Goal: Task Accomplishment & Management: Manage account settings

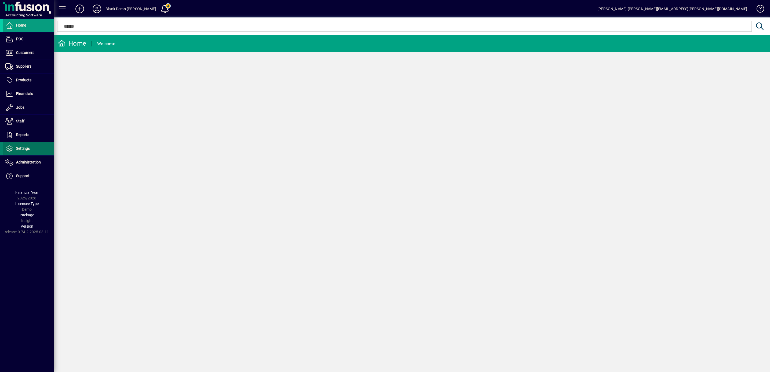
click at [19, 149] on span "Settings" at bounding box center [23, 148] width 14 height 4
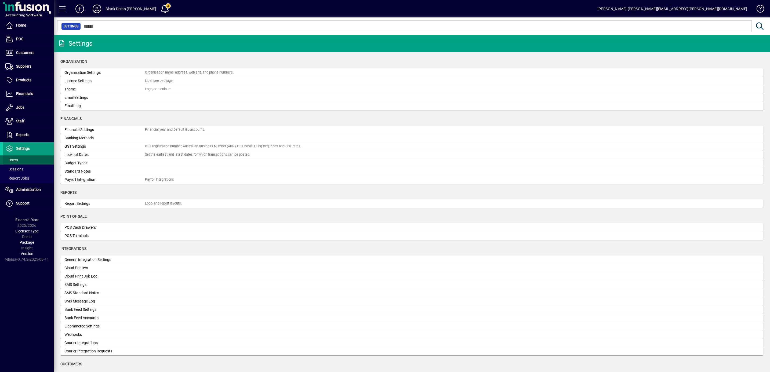
click at [16, 160] on span "Users" at bounding box center [11, 160] width 13 height 4
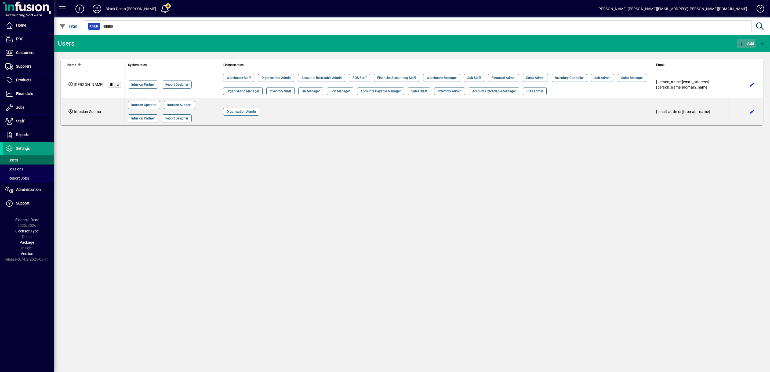
click at [743, 41] on icon "button" at bounding box center [741, 43] width 7 height 5
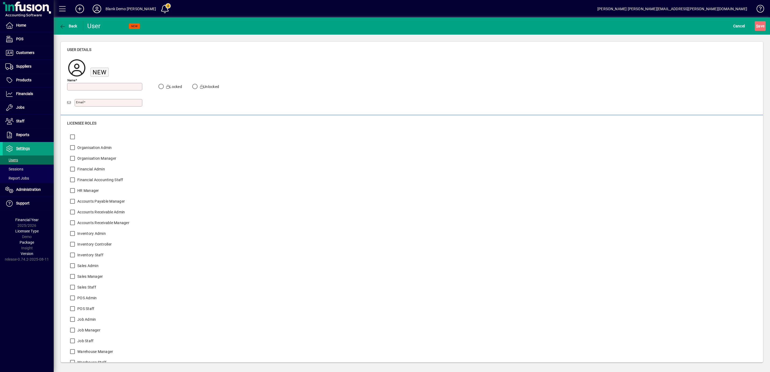
click at [91, 86] on input "Name" at bounding box center [106, 87] width 74 height 4
click at [89, 86] on input "Name" at bounding box center [106, 87] width 74 height 4
type input "**********"
click at [91, 104] on input "Email" at bounding box center [109, 103] width 66 height 4
type input "**********"
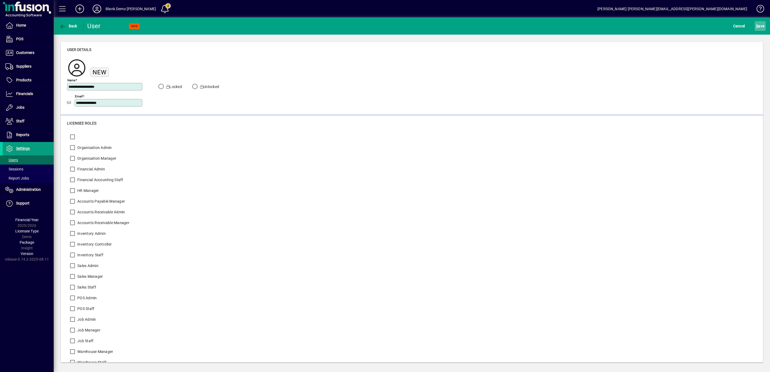
click at [762, 25] on span "S ave" at bounding box center [760, 26] width 8 height 9
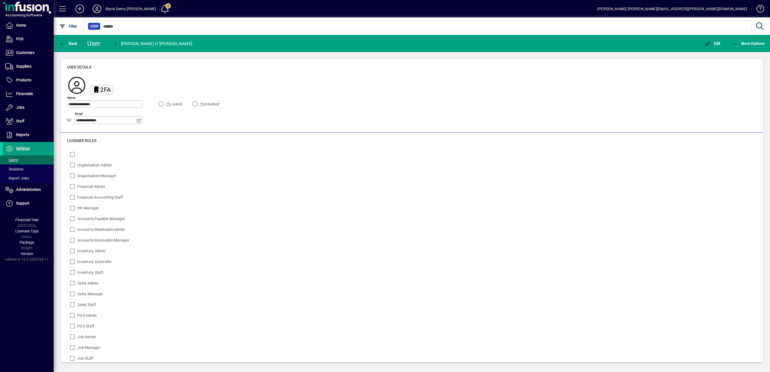
click at [107, 87] on span "2FA" at bounding box center [105, 89] width 11 height 7
click at [95, 43] on div "User" at bounding box center [98, 43] width 23 height 9
click at [16, 158] on span at bounding box center [28, 160] width 51 height 13
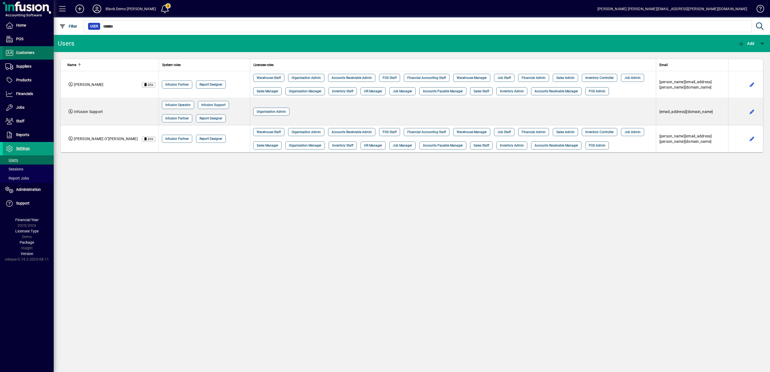
click at [24, 52] on span "Customers" at bounding box center [25, 53] width 18 height 4
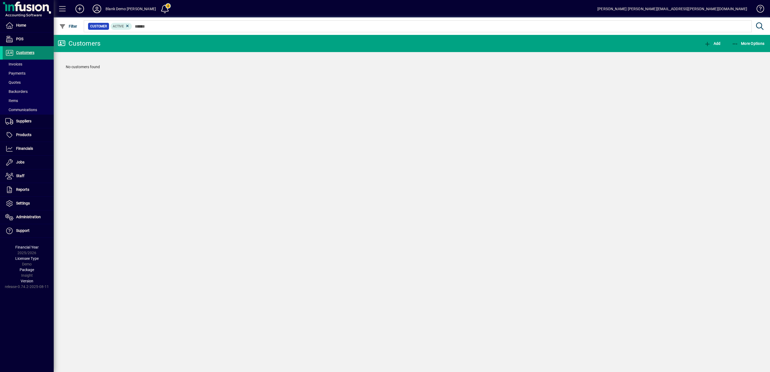
click at [30, 51] on span "Customers" at bounding box center [25, 53] width 18 height 4
click at [733, 43] on icon "button" at bounding box center [735, 43] width 7 height 5
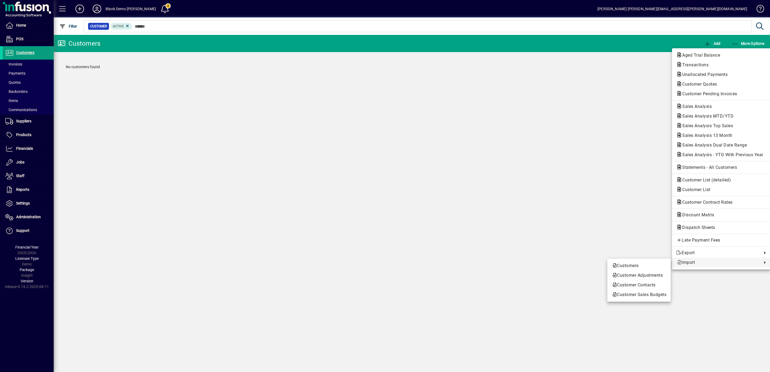
click at [19, 66] on div at bounding box center [385, 186] width 770 height 372
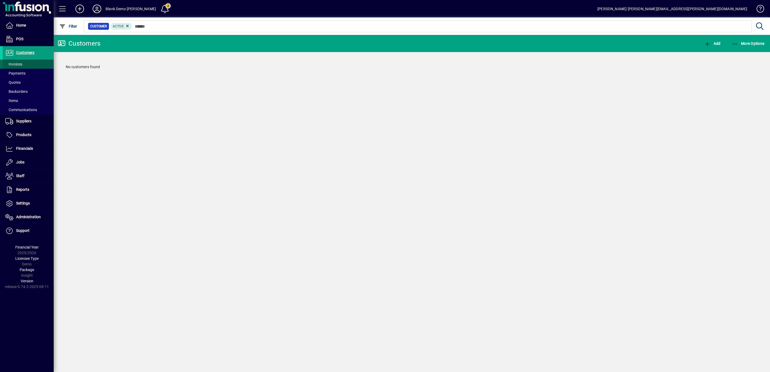
click at [19, 64] on span "Invoices" at bounding box center [13, 64] width 17 height 4
click at [24, 63] on span at bounding box center [28, 64] width 51 height 13
click at [749, 43] on span "Add" at bounding box center [746, 43] width 16 height 4
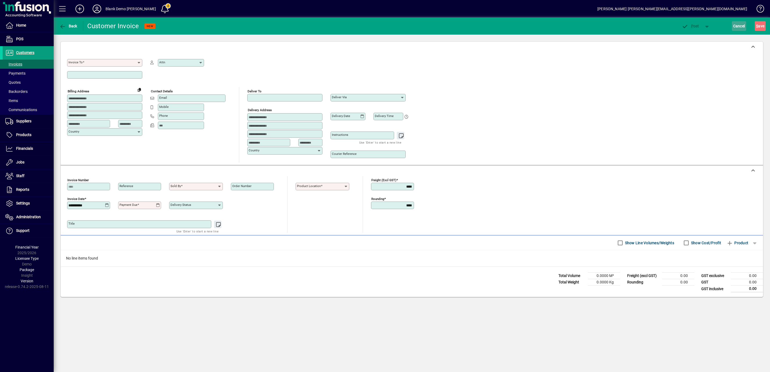
click at [740, 27] on span "Cancel" at bounding box center [740, 26] width 12 height 9
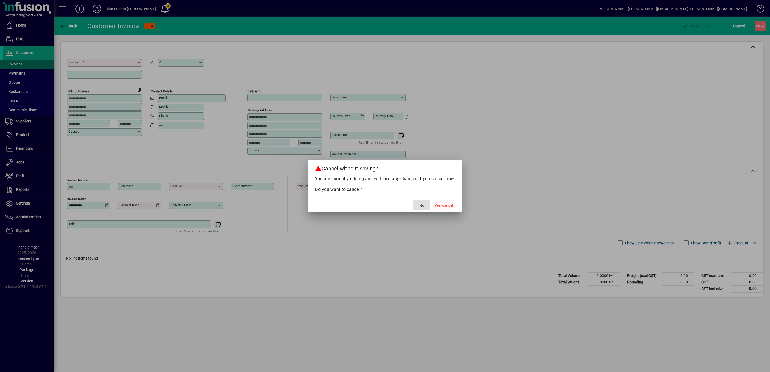
click at [446, 205] on span "Yes, cancel" at bounding box center [444, 206] width 18 height 6
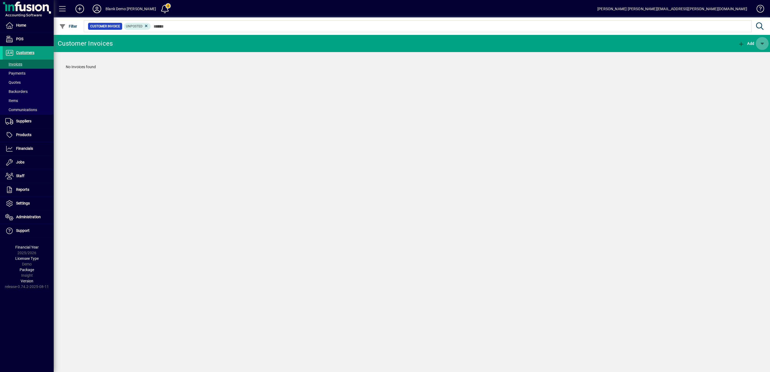
click at [764, 42] on span "button" at bounding box center [762, 43] width 13 height 13
drag, startPoint x: 722, startPoint y: 108, endPoint x: 452, endPoint y: 76, distance: 271.9
click at [721, 108] on div at bounding box center [385, 186] width 770 height 372
click at [106, 155] on div "Customer Invoices Add No Invoices found" at bounding box center [412, 203] width 717 height 337
click at [34, 122] on span at bounding box center [28, 121] width 51 height 13
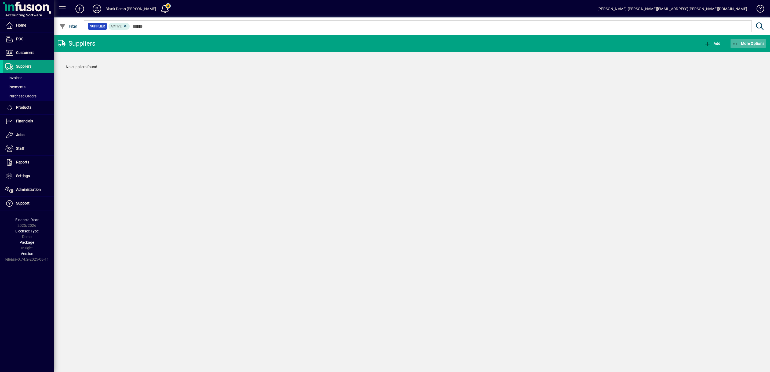
click at [740, 42] on span "More Options" at bounding box center [748, 43] width 33 height 4
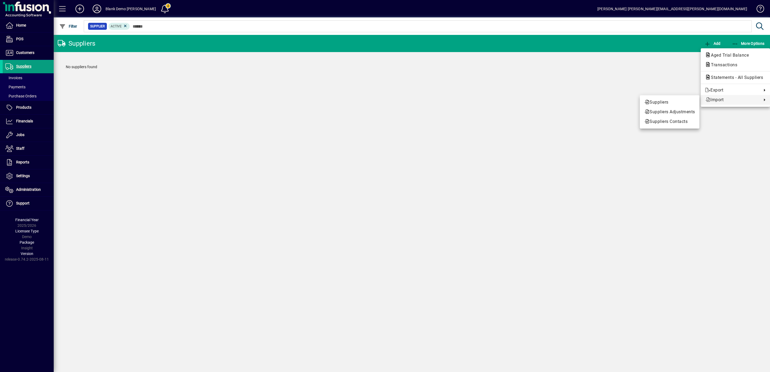
click at [182, 113] on div at bounding box center [385, 186] width 770 height 372
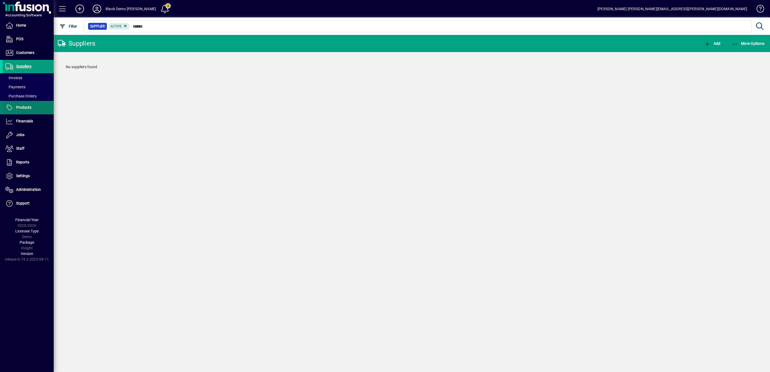
click at [33, 109] on span at bounding box center [28, 107] width 51 height 13
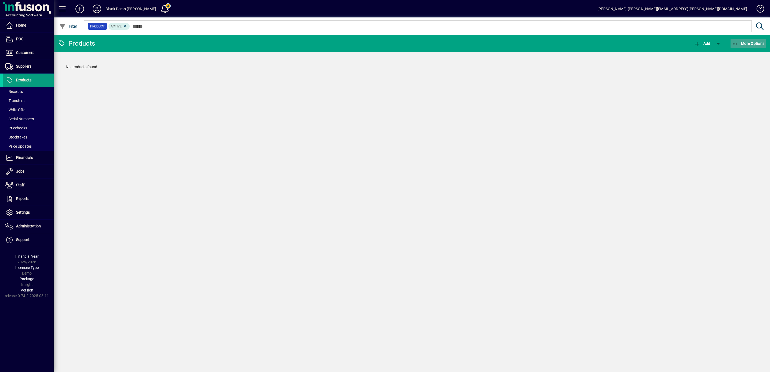
click at [741, 42] on span "More Options" at bounding box center [748, 43] width 33 height 4
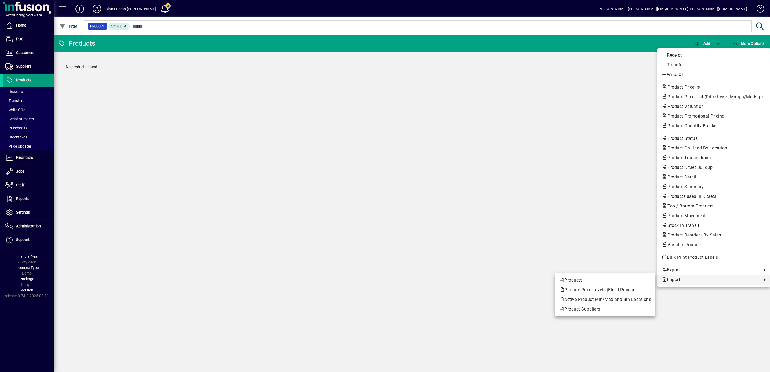
click at [28, 160] on div at bounding box center [385, 186] width 770 height 372
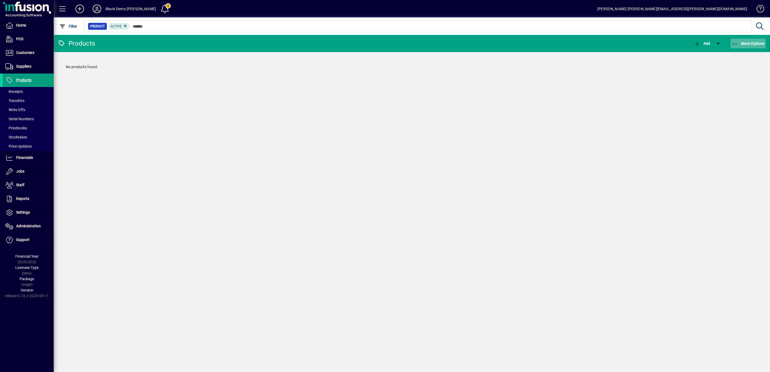
click at [743, 44] on span "More Options" at bounding box center [748, 43] width 33 height 4
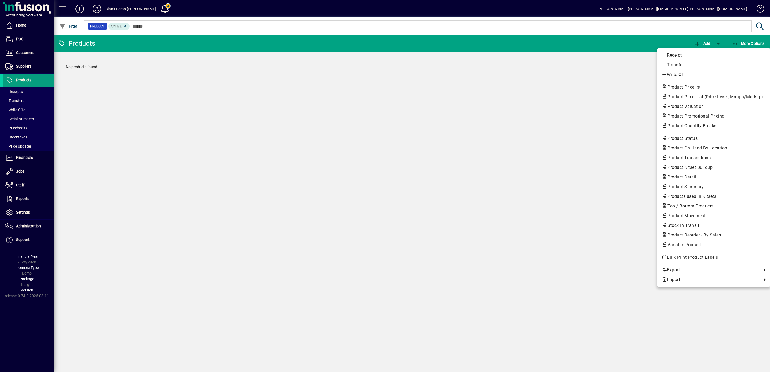
click at [390, 182] on div at bounding box center [385, 186] width 770 height 372
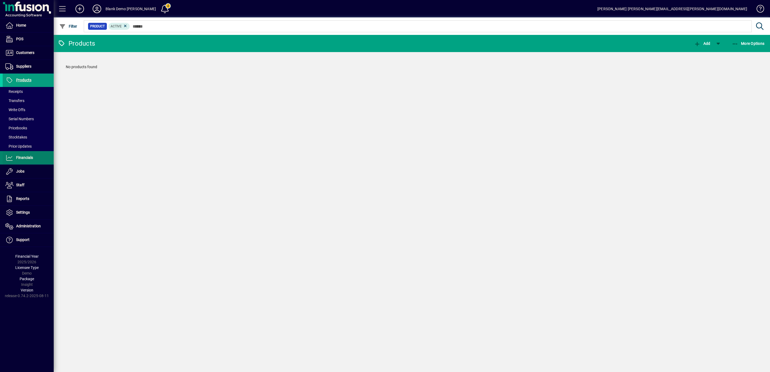
click at [23, 160] on span "Financials" at bounding box center [24, 158] width 17 height 4
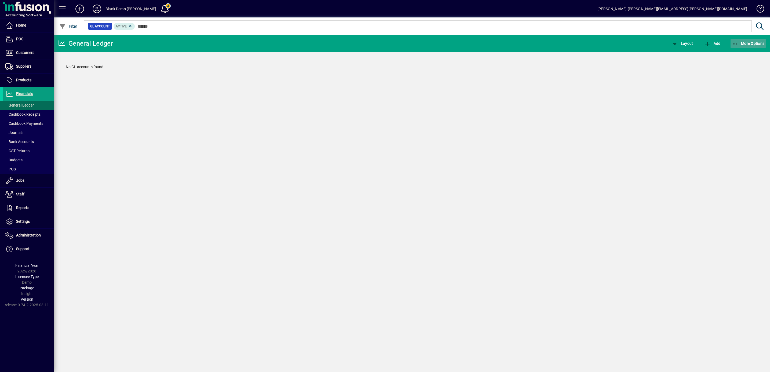
click at [748, 45] on span "More Options" at bounding box center [748, 43] width 33 height 4
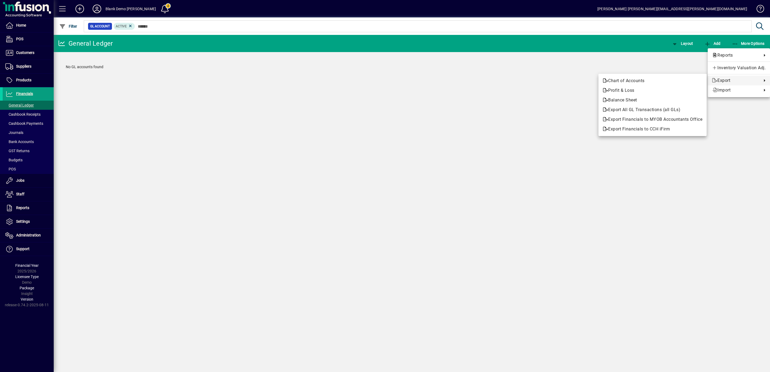
click at [269, 109] on div at bounding box center [385, 186] width 770 height 372
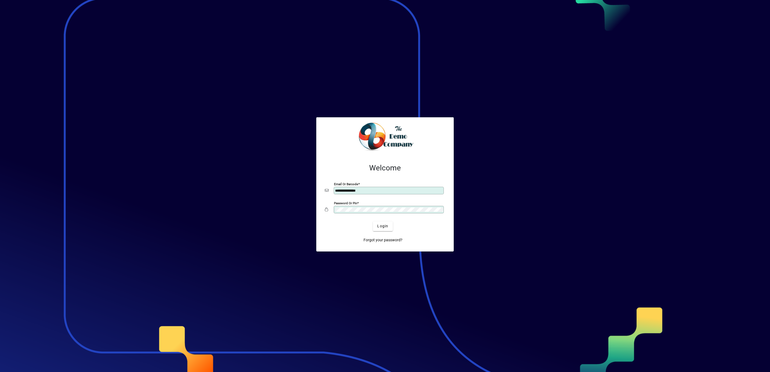
click at [378, 189] on input "**********" at bounding box center [389, 191] width 109 height 4
click at [381, 224] on span "Login" at bounding box center [382, 227] width 11 height 6
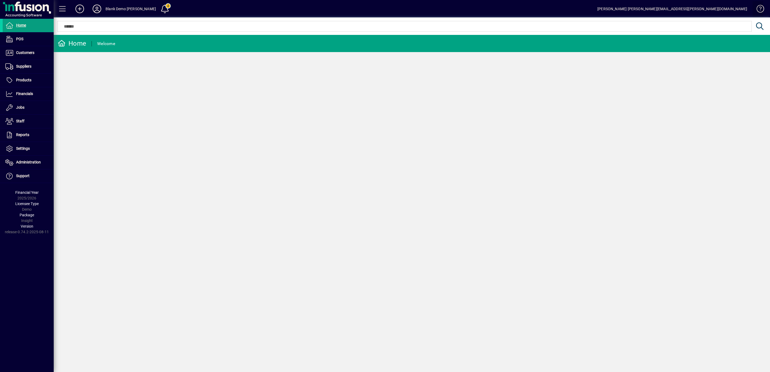
click at [763, 6] on span at bounding box center [758, 9] width 13 height 13
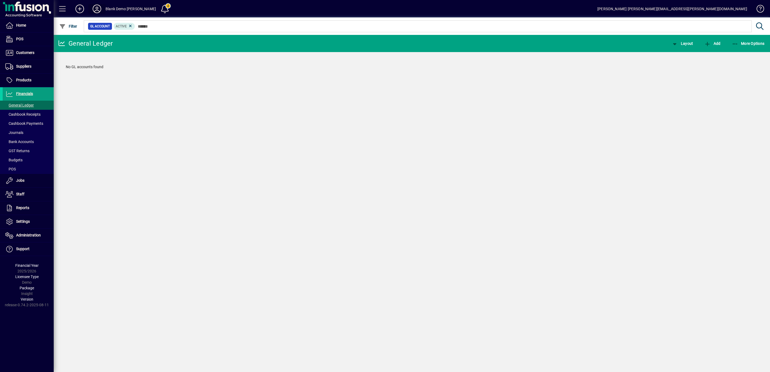
click at [96, 9] on icon at bounding box center [97, 9] width 11 height 9
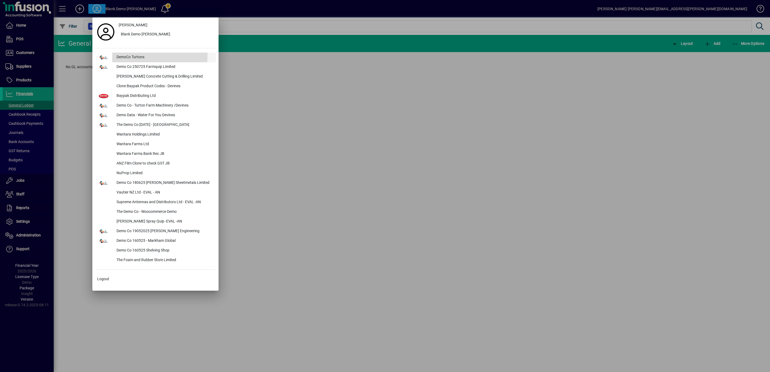
click at [124, 57] on div "DemoCo Turtons" at bounding box center [164, 58] width 104 height 10
